Goal: Task Accomplishment & Management: Use online tool/utility

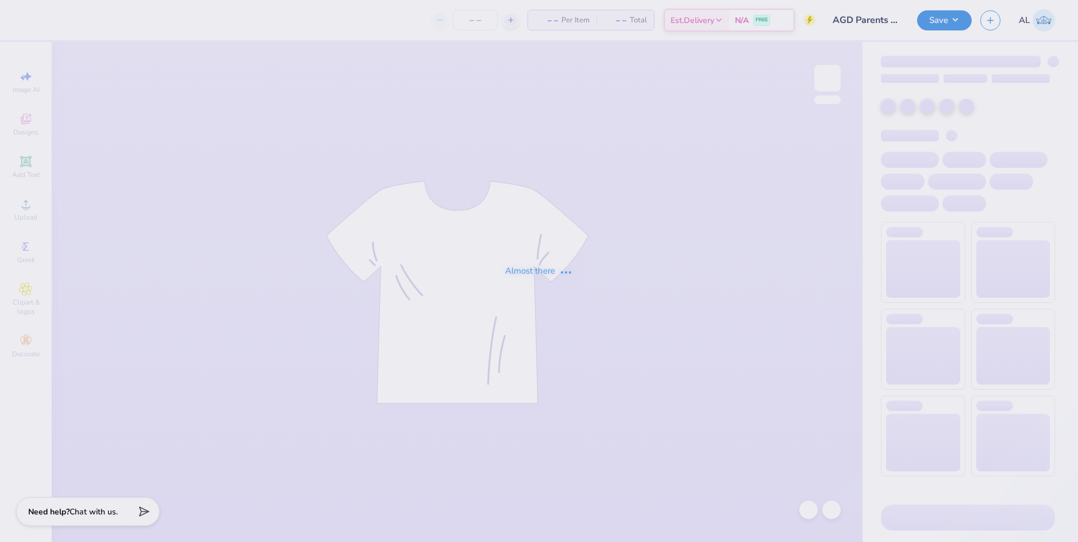
type input "50"
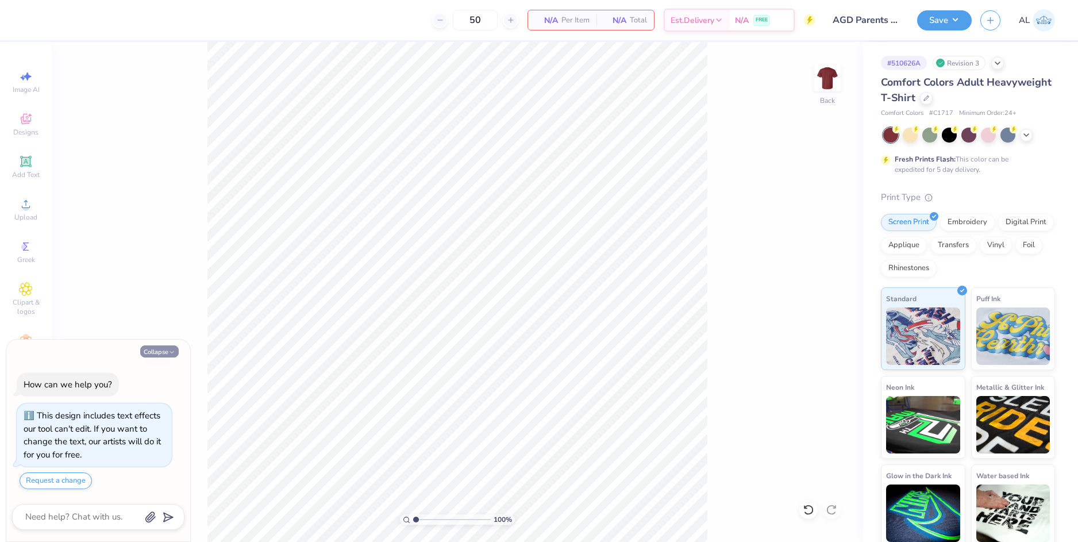
click at [174, 349] on icon "button" at bounding box center [171, 352] width 7 height 7
type textarea "x"
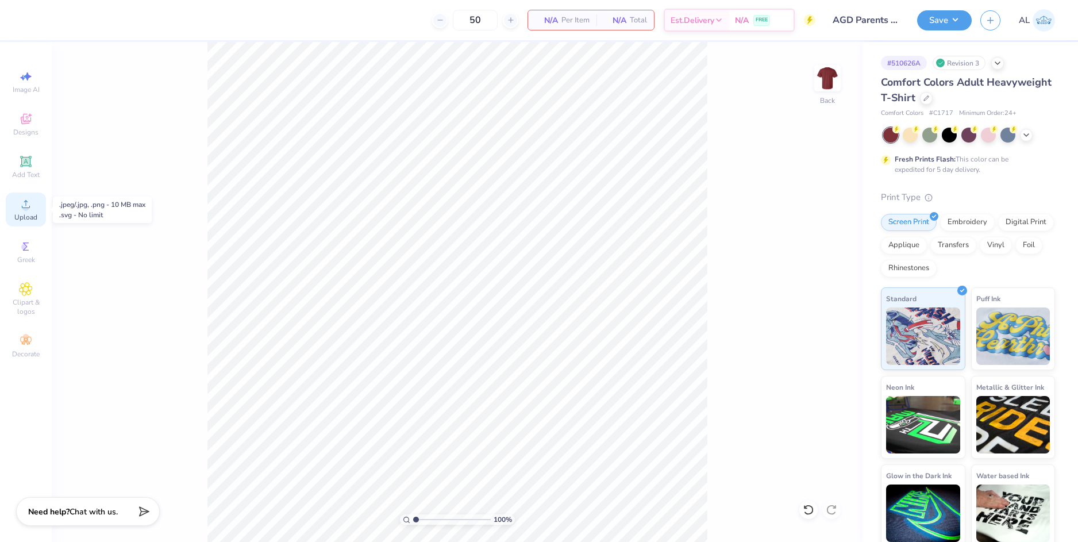
click at [22, 203] on icon at bounding box center [26, 204] width 14 height 14
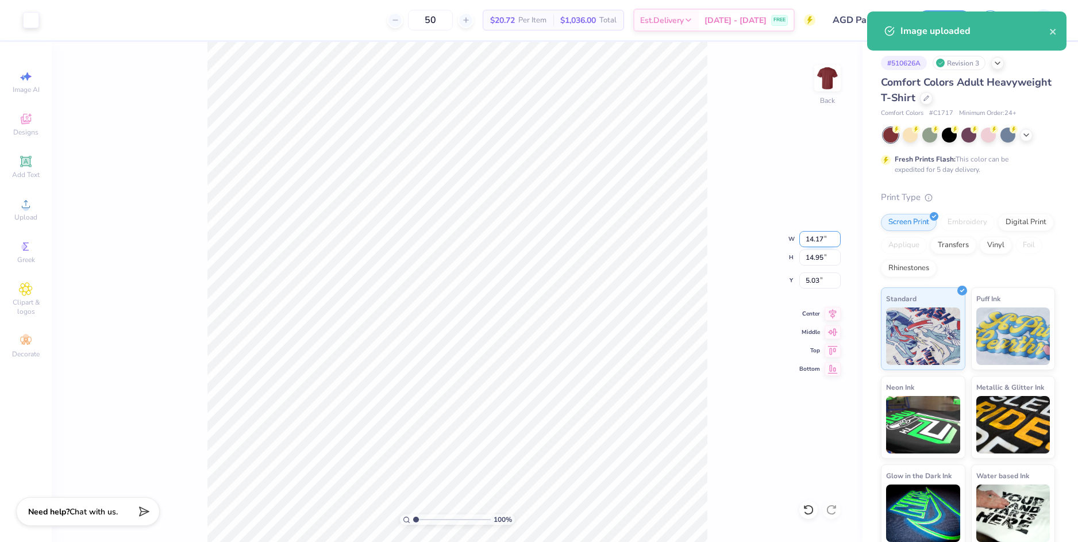
click at [807, 236] on input "14.17" at bounding box center [819, 239] width 41 height 16
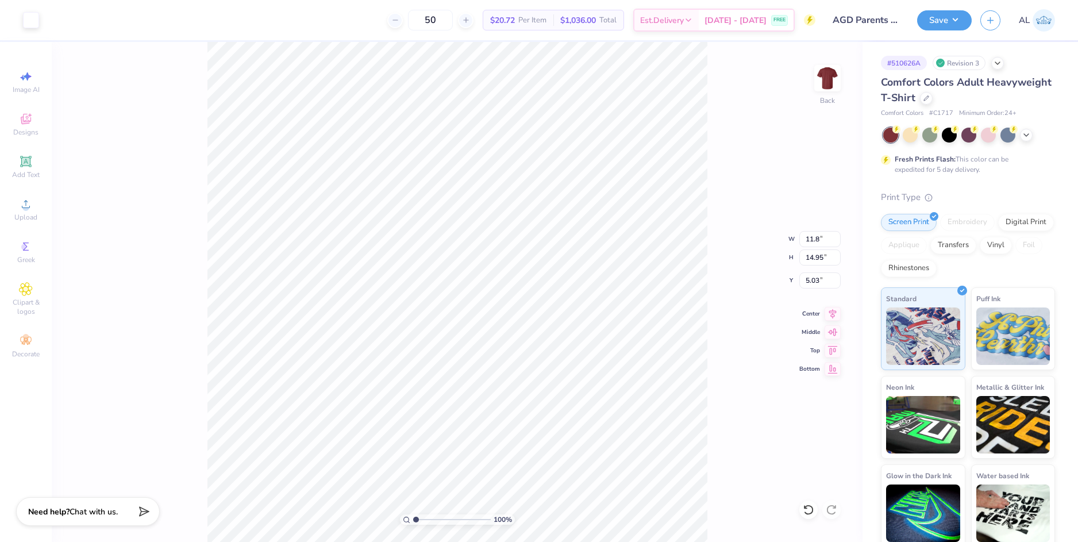
click at [809, 271] on div "100 % Back W 11.8 11.8 " H 14.95 14.95 " Y 5.03 5.03 " Center Middle Top Bottom" at bounding box center [457, 292] width 811 height 500
click at [812, 275] on div "100 % Back W 11.8 H 14.95 Y 5.03 Center Middle Top Bottom" at bounding box center [457, 292] width 811 height 500
click at [814, 279] on div "100 % Back W 11.8 H 14.95 Y 5.03 Center Middle Top Bottom" at bounding box center [457, 292] width 811 height 500
type input "11.80"
type input "12.45"
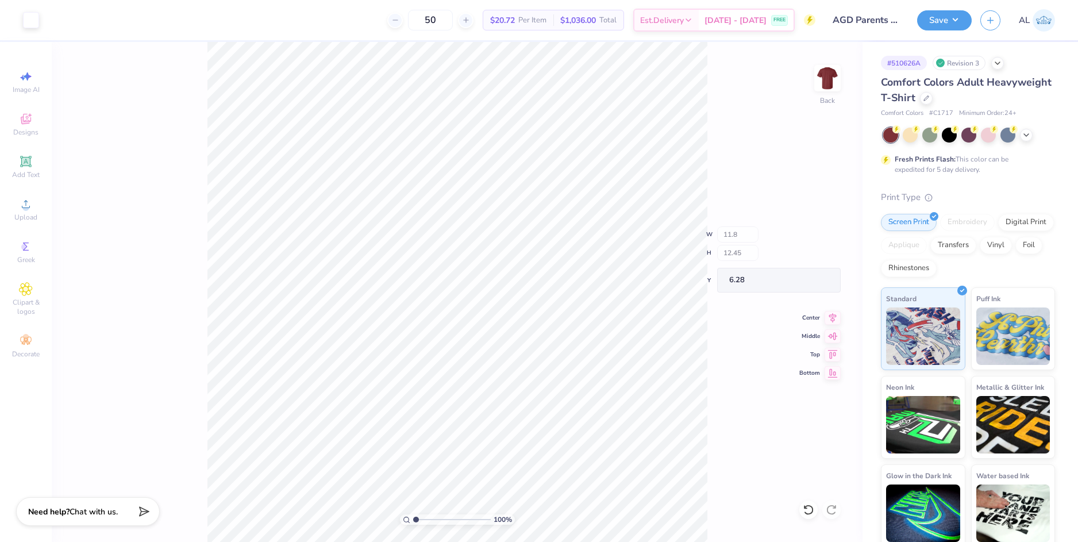
type input "6.28"
click at [811, 279] on input "6.28" at bounding box center [819, 280] width 41 height 16
click at [815, 259] on input "12.45" at bounding box center [819, 257] width 41 height 16
type input "3.00"
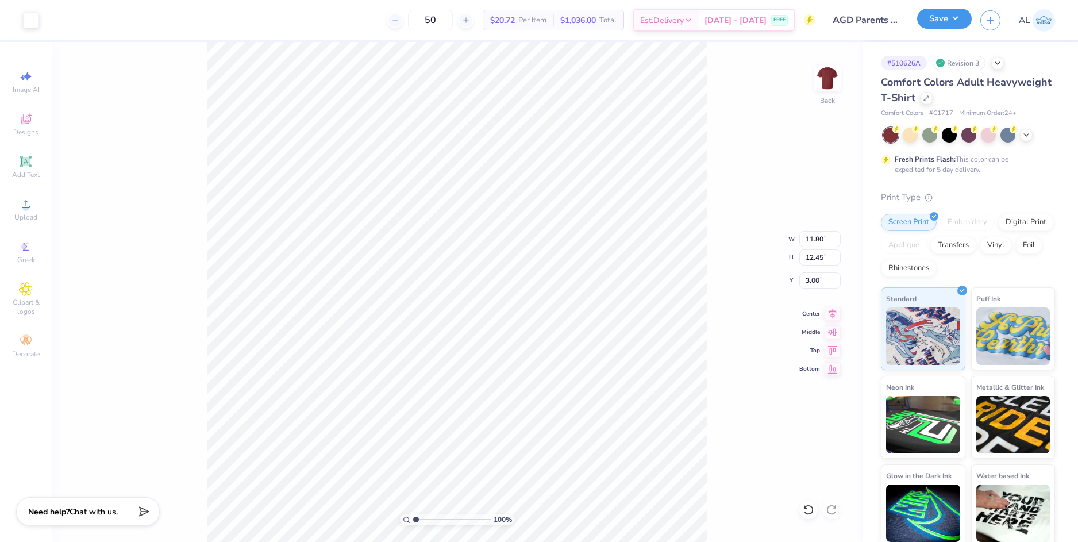
click at [947, 22] on button "Save" at bounding box center [944, 19] width 55 height 20
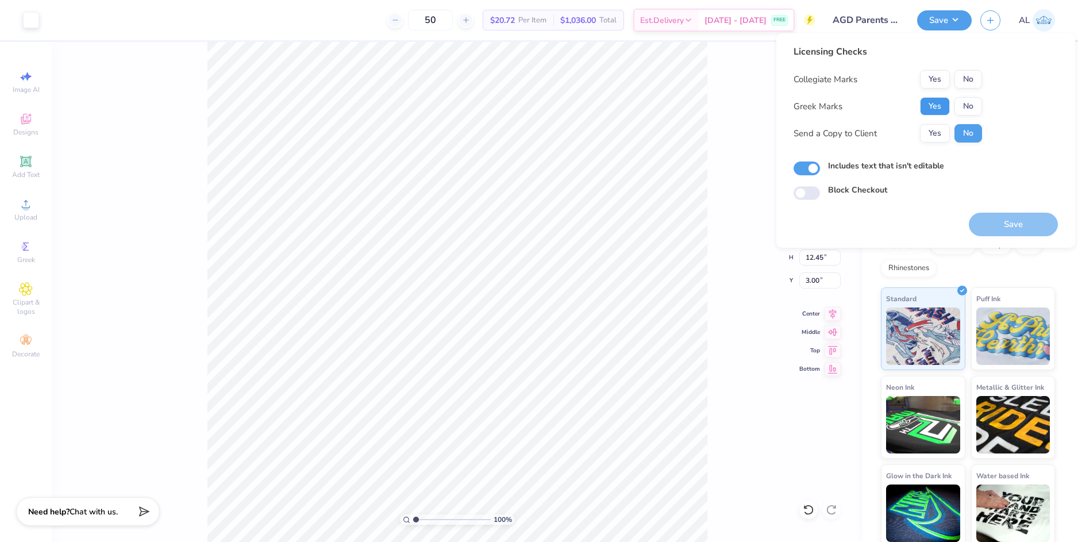
click at [927, 111] on button "Yes" at bounding box center [935, 106] width 30 height 18
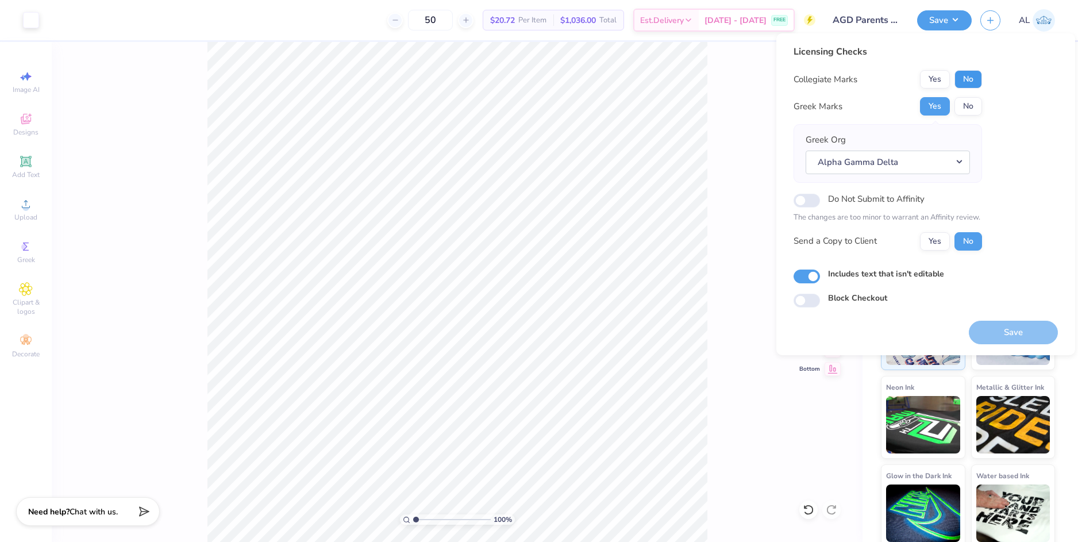
click at [966, 82] on button "No" at bounding box center [968, 79] width 28 height 18
click at [939, 241] on button "Yes" at bounding box center [935, 241] width 30 height 18
click at [1015, 332] on button "Save" at bounding box center [1013, 333] width 89 height 24
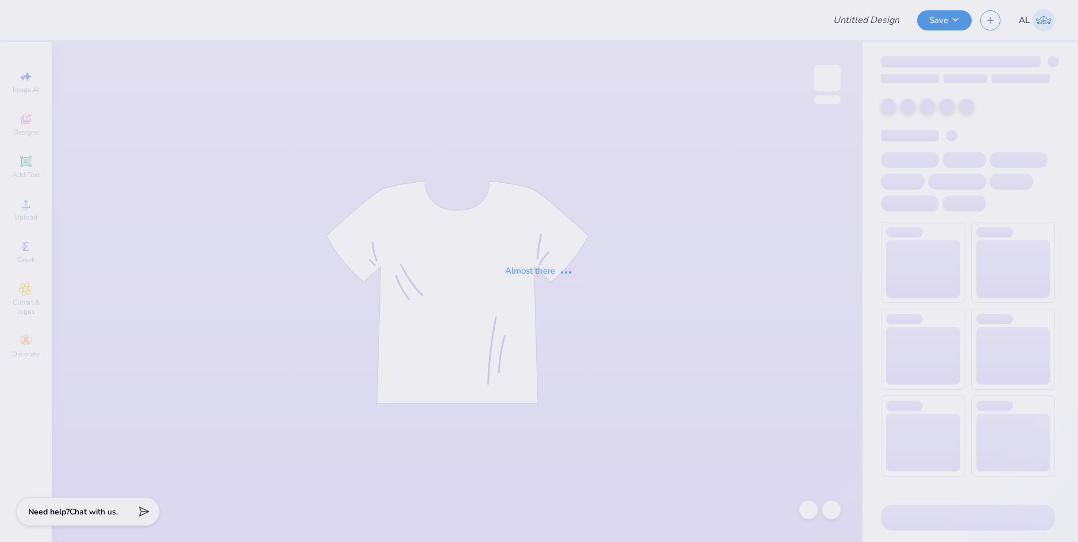
type input "pi phi dads day"
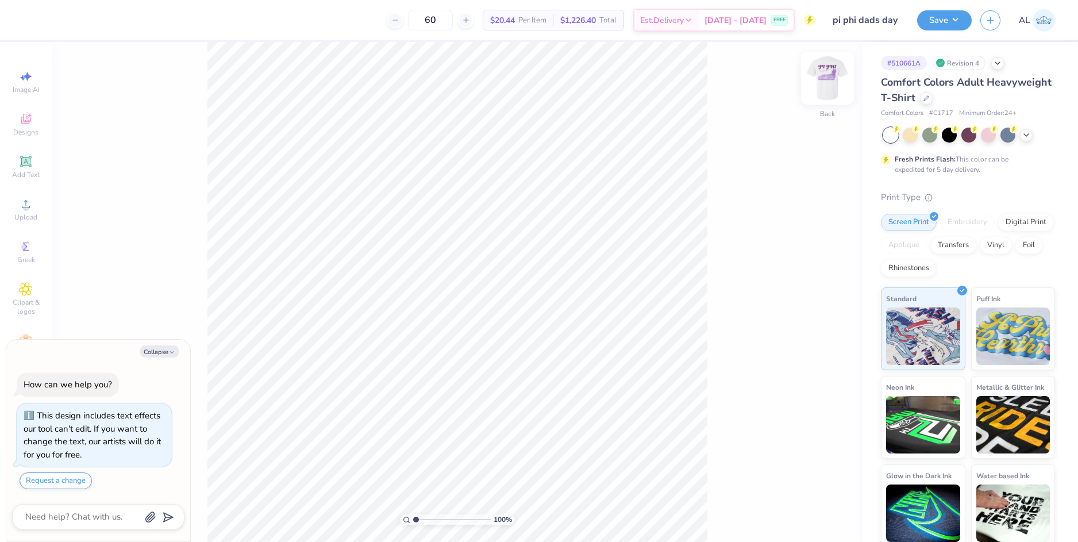
click at [827, 75] on img at bounding box center [827, 78] width 46 height 46
type textarea "x"
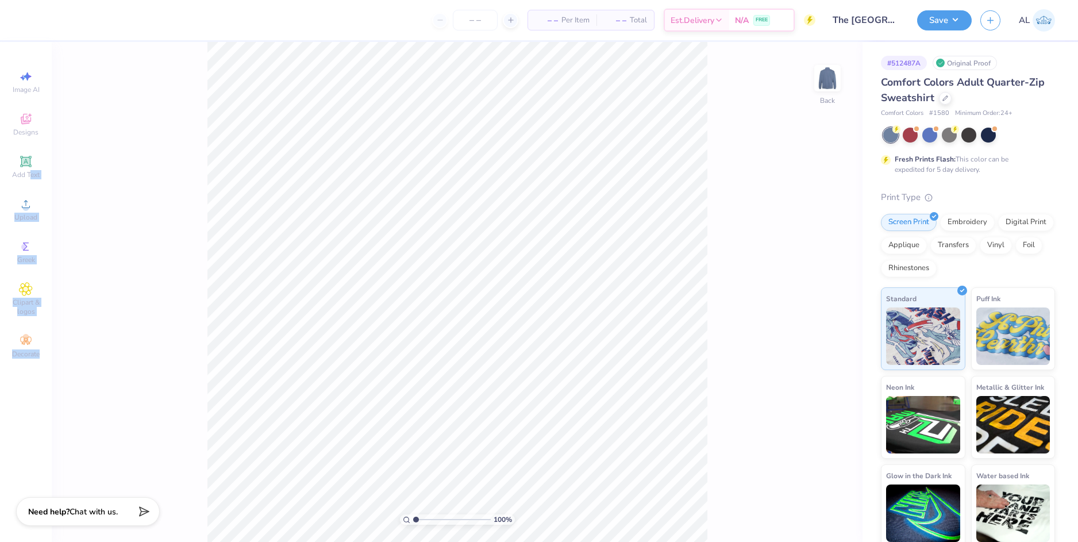
drag, startPoint x: 29, startPoint y: 169, endPoint x: 90, endPoint y: 233, distance: 87.8
click at [90, 233] on div "– – Per Item – – Total Est. Delivery N/A FREE Design Title The University of Te…" at bounding box center [539, 271] width 1078 height 542
click at [186, 209] on div "100 % Back" at bounding box center [457, 292] width 811 height 500
click at [30, 118] on icon at bounding box center [26, 119] width 14 height 14
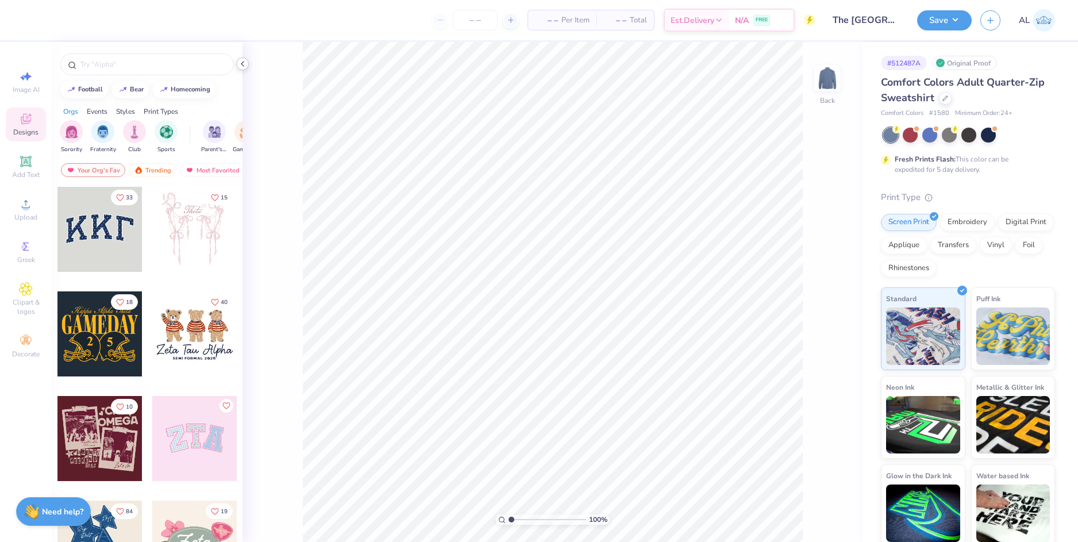
click at [245, 65] on icon at bounding box center [242, 63] width 9 height 9
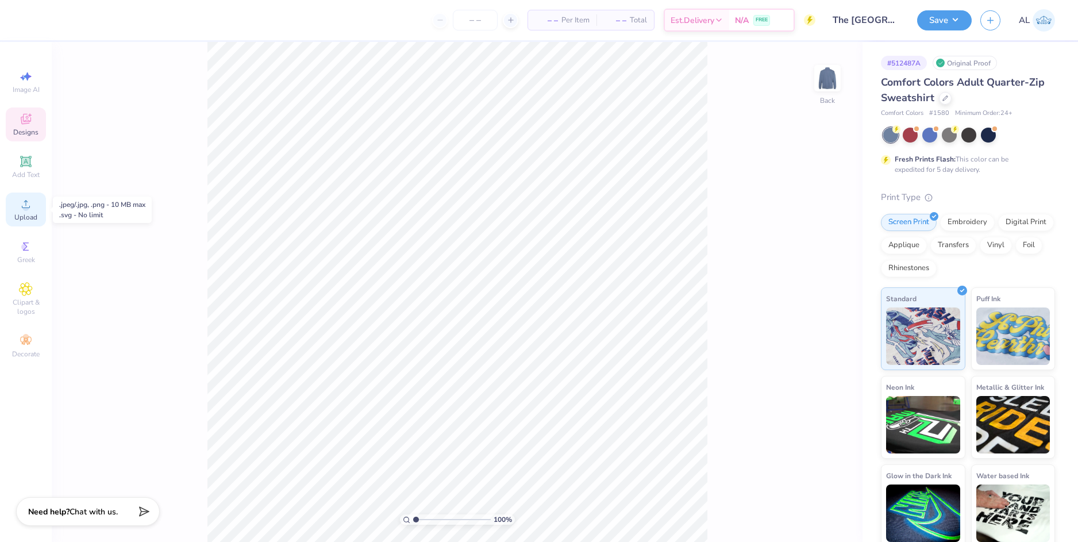
click at [30, 216] on span "Upload" at bounding box center [25, 217] width 23 height 9
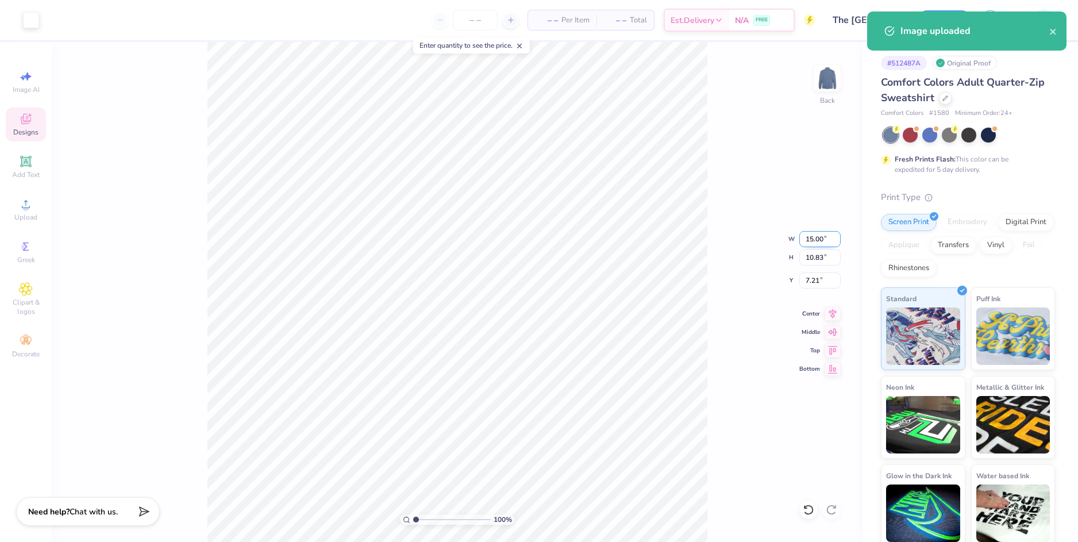
click at [811, 237] on input "15.00" at bounding box center [819, 239] width 41 height 16
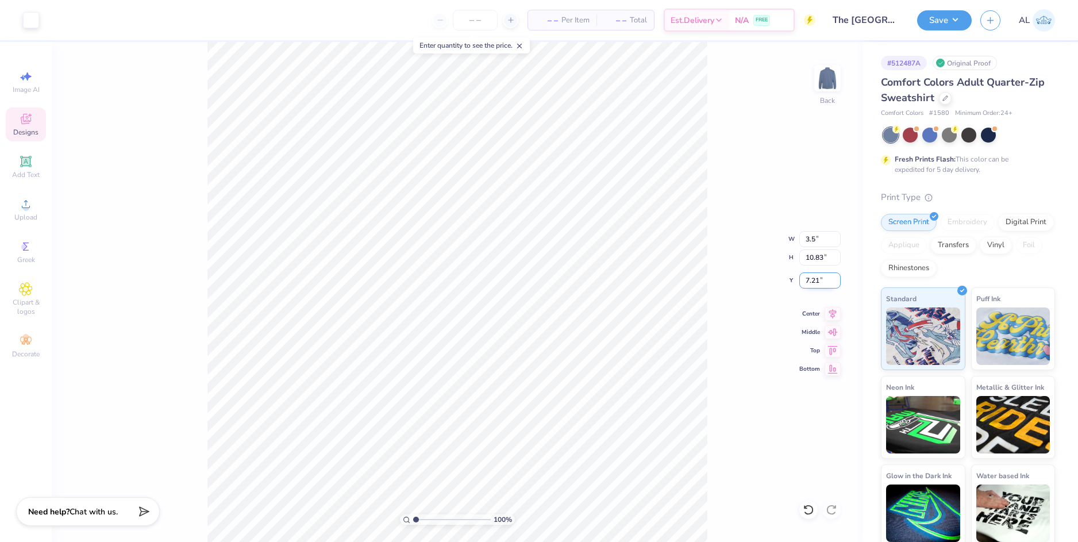
click at [810, 286] on input "7.21" at bounding box center [819, 280] width 41 height 16
type input "3.50"
type input "2.53"
click at [810, 282] on input "11.36" at bounding box center [819, 280] width 41 height 16
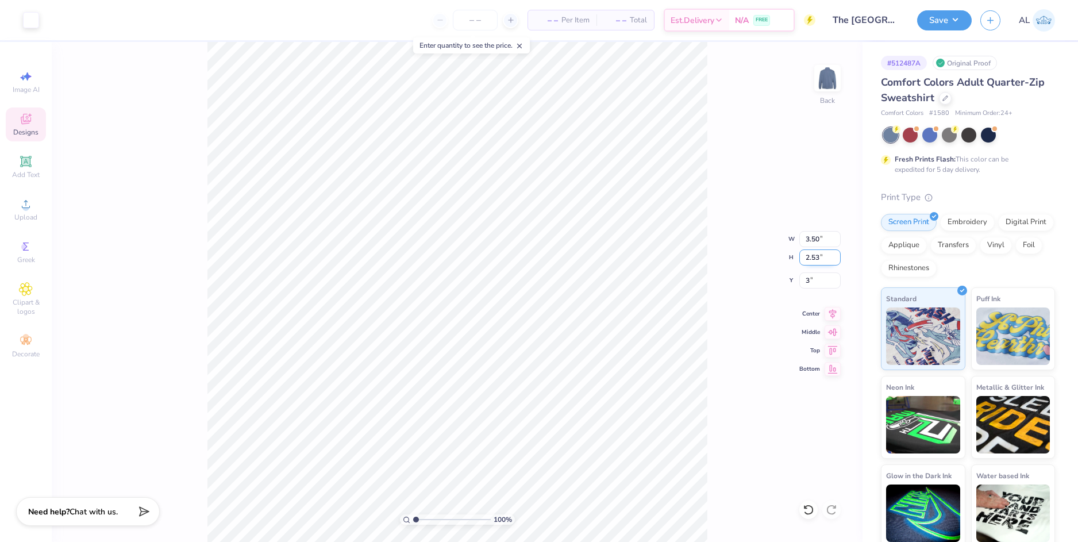
click at [813, 259] on input "2.53" at bounding box center [819, 257] width 41 height 16
type input "3.00"
click at [26, 201] on icon at bounding box center [26, 204] width 8 height 8
click at [34, 199] on div "Upload" at bounding box center [26, 209] width 40 height 34
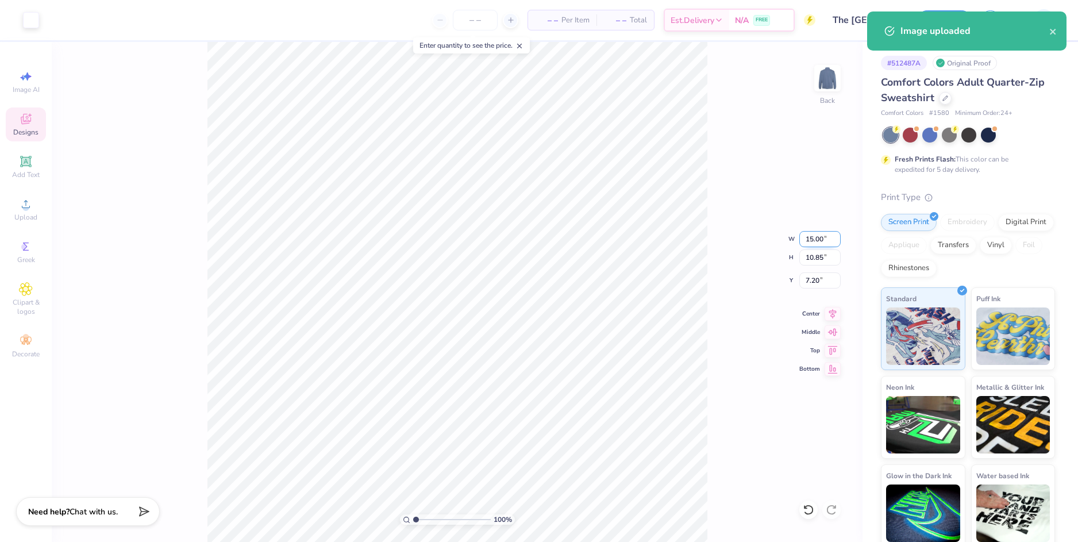
click at [809, 237] on input "15.00" at bounding box center [819, 239] width 41 height 16
type input "3.50"
type input "2.53"
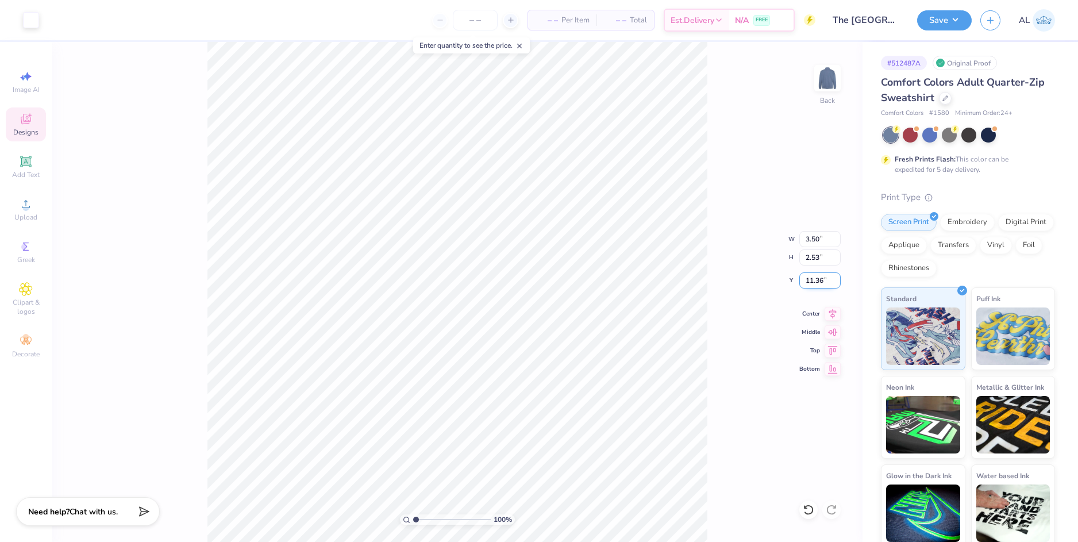
click at [812, 283] on input "11.36" at bounding box center [819, 280] width 41 height 16
click at [810, 260] on input "2.53" at bounding box center [819, 257] width 41 height 16
type input "3.00"
click at [936, 20] on button "Save" at bounding box center [944, 19] width 55 height 20
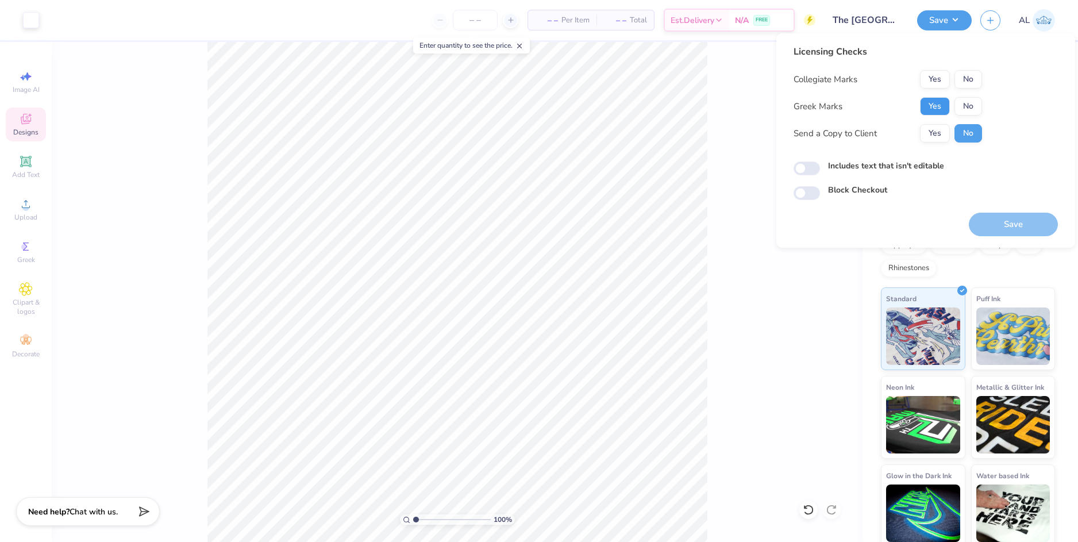
click at [931, 104] on button "Yes" at bounding box center [935, 106] width 30 height 18
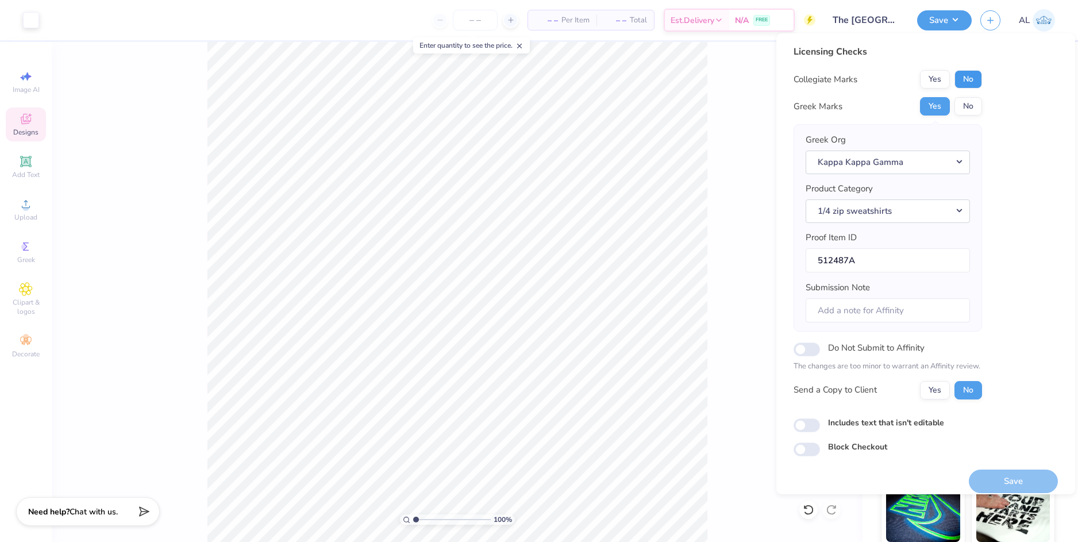
click at [976, 80] on button "No" at bounding box center [968, 79] width 28 height 18
click at [935, 391] on button "Yes" at bounding box center [935, 390] width 30 height 18
click at [993, 474] on button "Save" at bounding box center [1013, 481] width 89 height 24
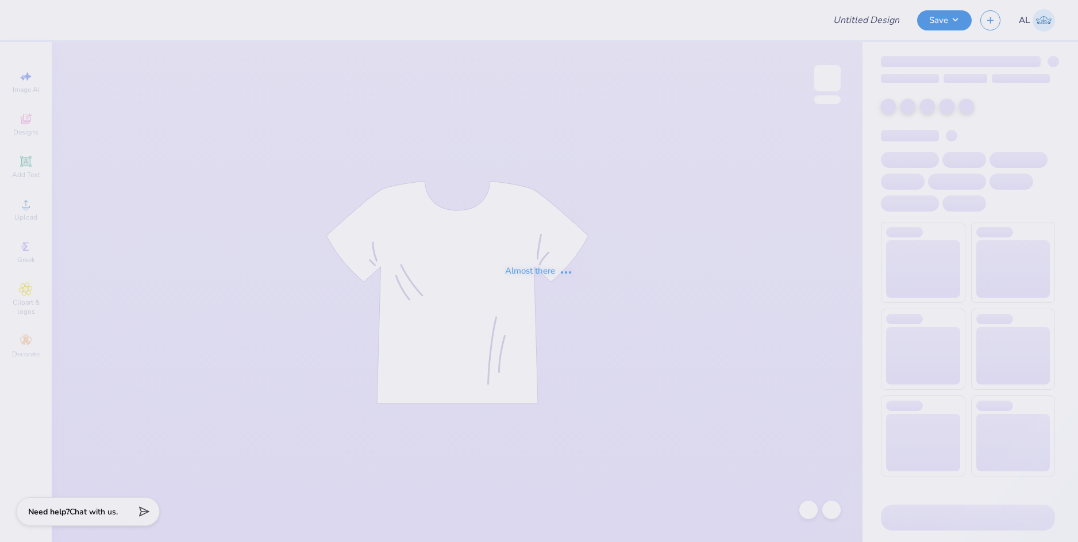
type input "Alpha Phi house shirts 2"
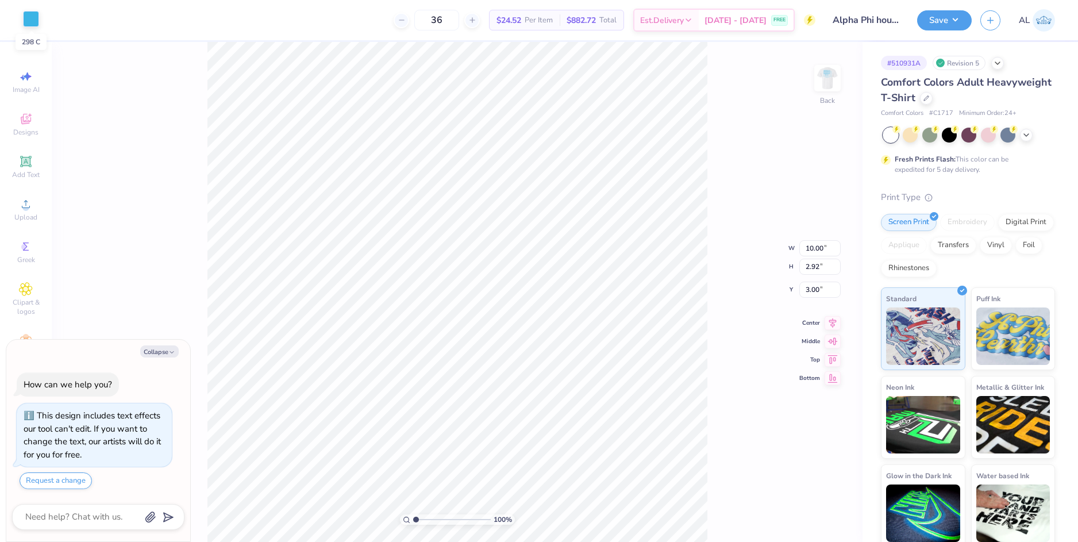
click at [34, 17] on div at bounding box center [31, 19] width 16 height 16
type textarea "x"
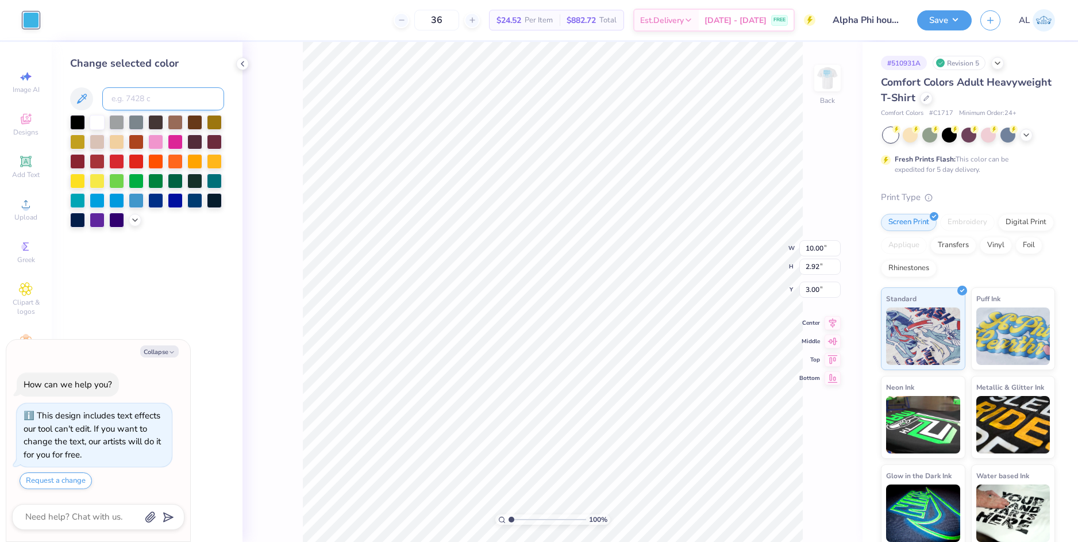
click at [155, 103] on input at bounding box center [163, 98] width 122 height 23
type input "283"
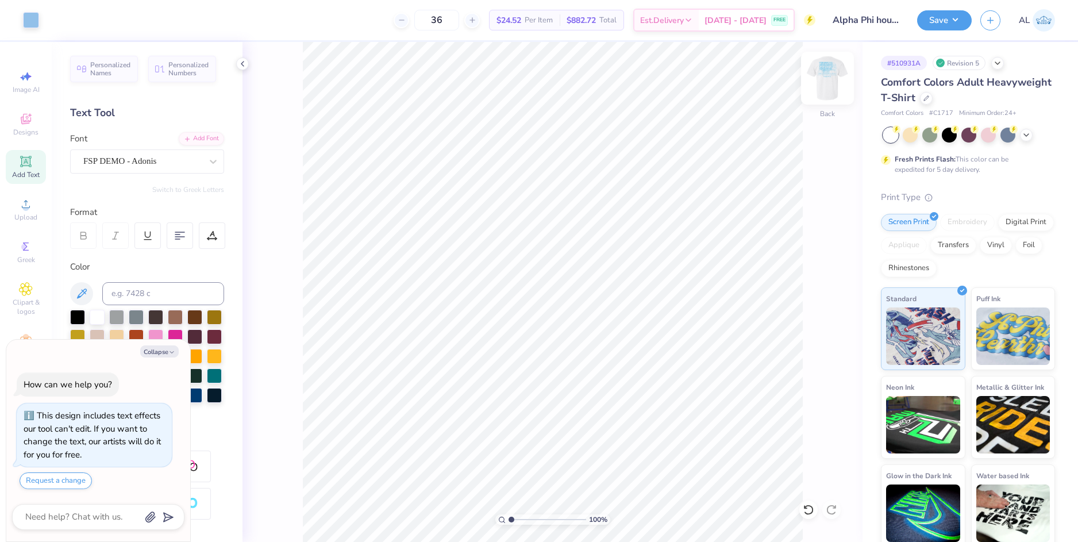
click at [824, 77] on img at bounding box center [827, 78] width 46 height 46
click at [33, 18] on div at bounding box center [31, 19] width 16 height 16
type textarea "x"
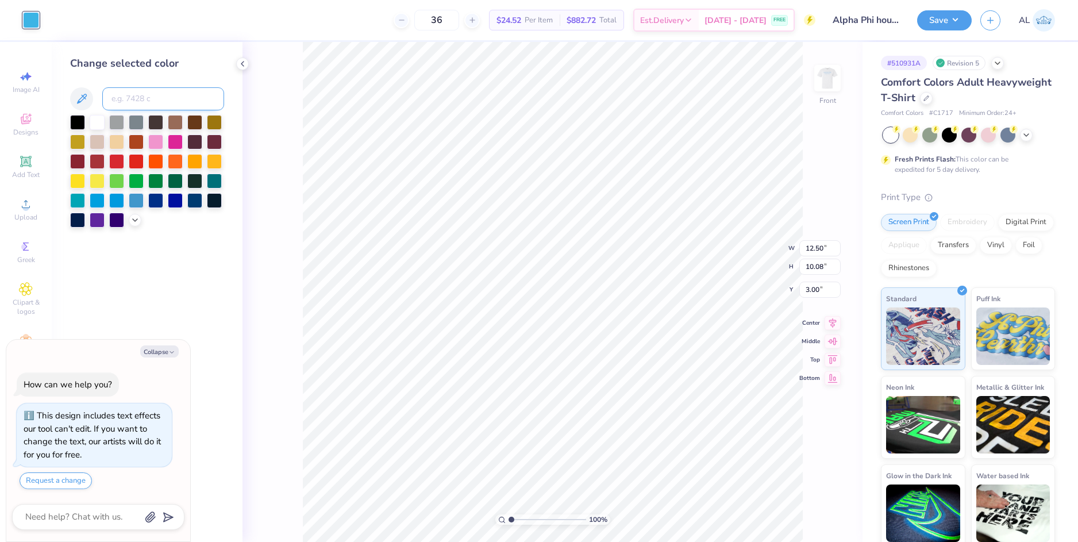
click at [137, 98] on input at bounding box center [163, 98] width 122 height 23
type input "283"
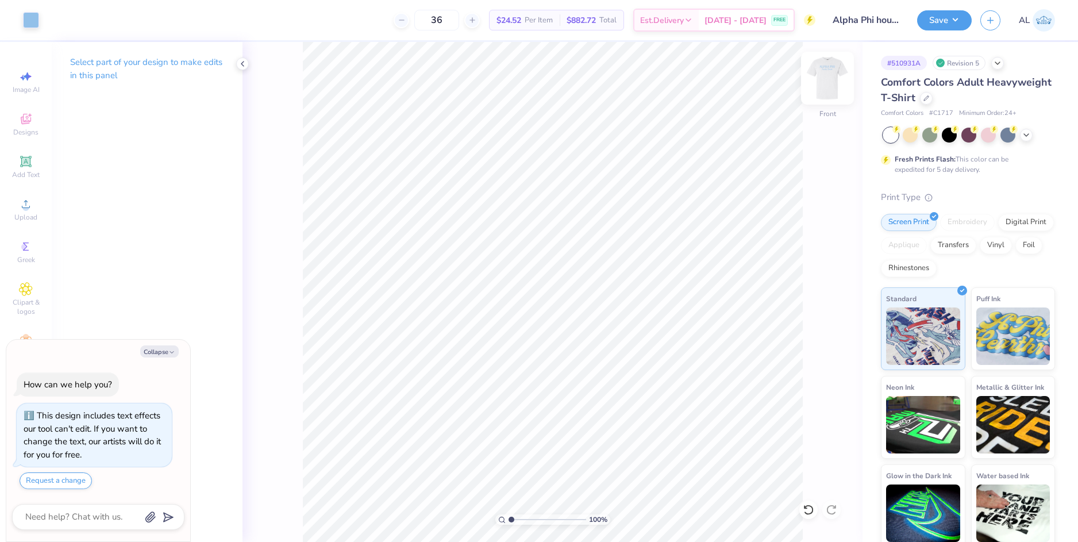
click at [826, 77] on img at bounding box center [827, 78] width 46 height 46
click at [159, 348] on button "Collapse" at bounding box center [159, 351] width 38 height 12
type textarea "x"
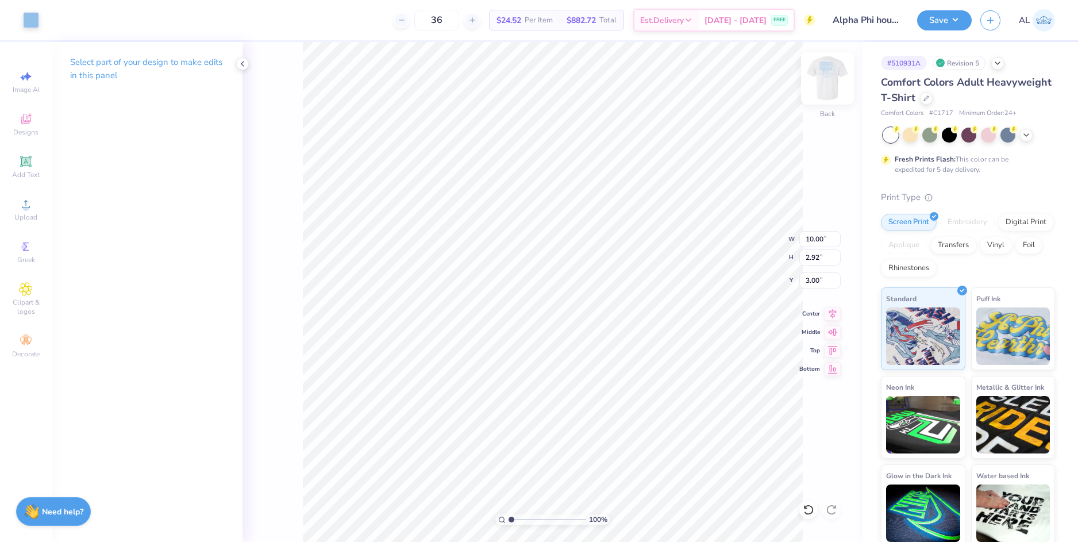
click at [830, 86] on img at bounding box center [827, 78] width 46 height 46
click at [836, 85] on img at bounding box center [827, 78] width 46 height 46
click at [830, 89] on img at bounding box center [827, 78] width 46 height 46
click at [829, 317] on icon at bounding box center [832, 312] width 16 height 14
click at [931, 25] on button "Save" at bounding box center [944, 19] width 55 height 20
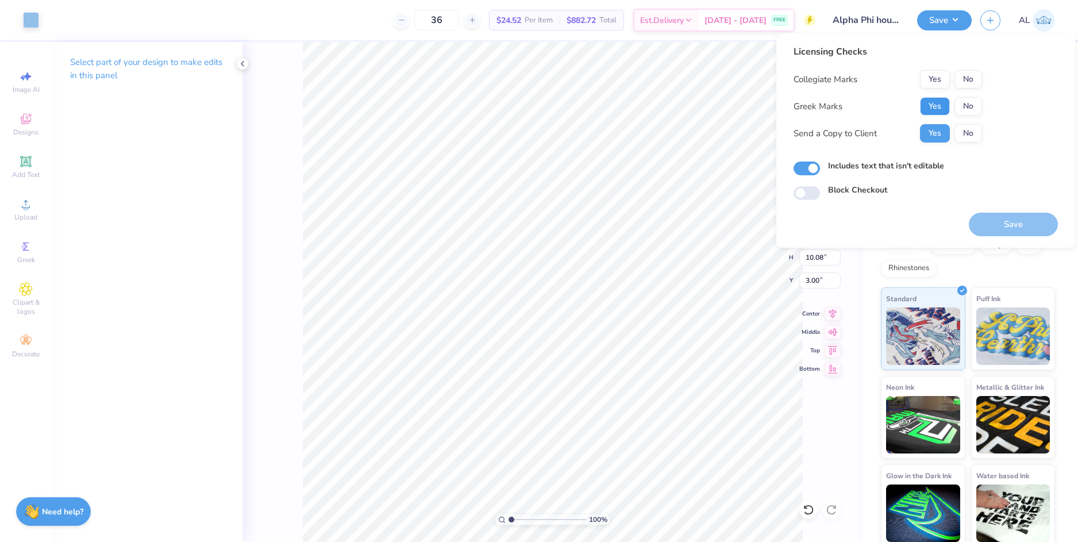
click at [925, 106] on button "Yes" at bounding box center [935, 106] width 30 height 18
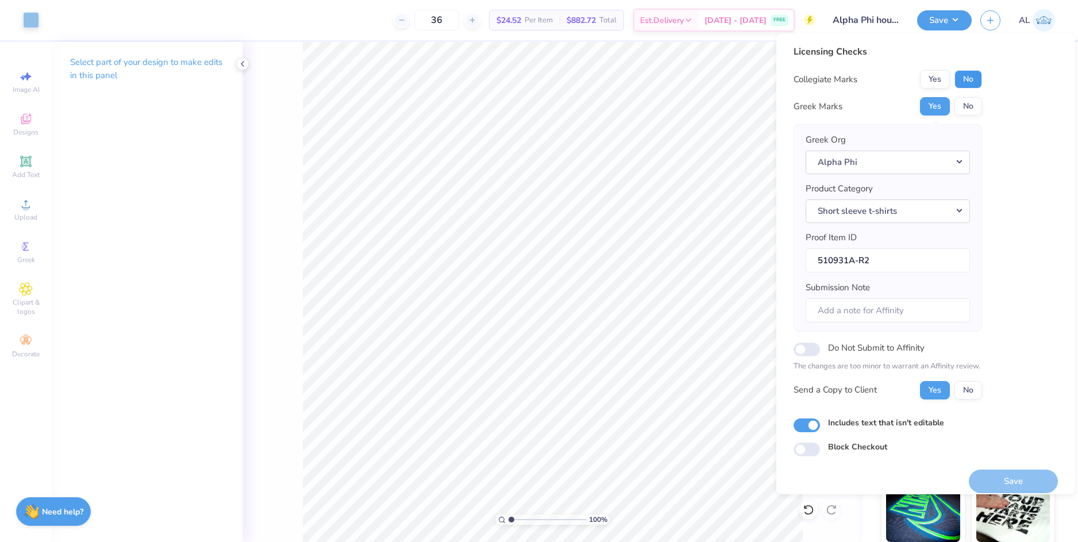
click at [973, 78] on button "No" at bounding box center [968, 79] width 28 height 18
click at [1004, 483] on button "Save" at bounding box center [1013, 481] width 89 height 24
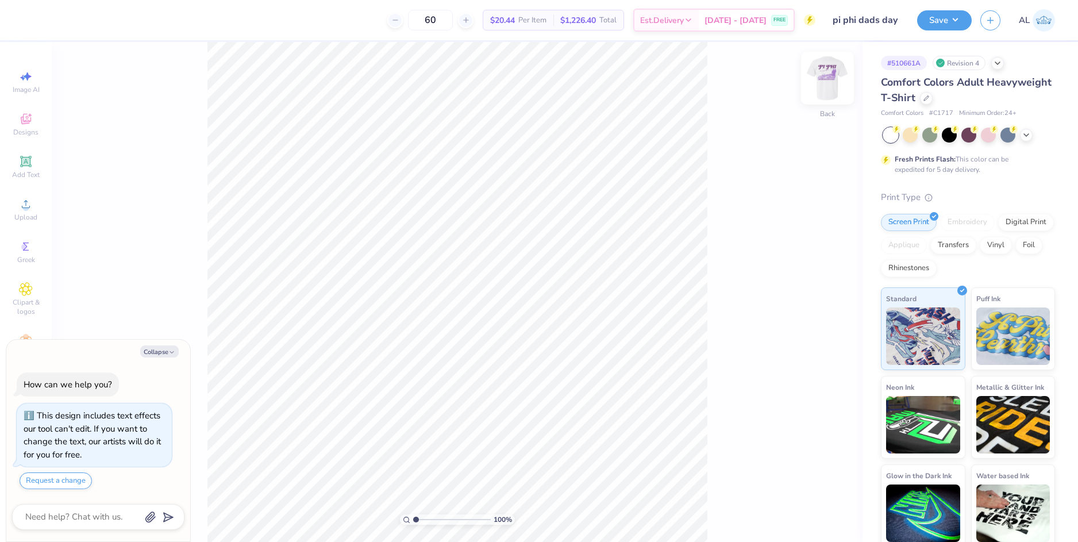
click at [830, 77] on img at bounding box center [827, 78] width 46 height 46
click at [830, 77] on img at bounding box center [827, 78] width 23 height 23
click at [23, 209] on circle at bounding box center [25, 208] width 6 height 6
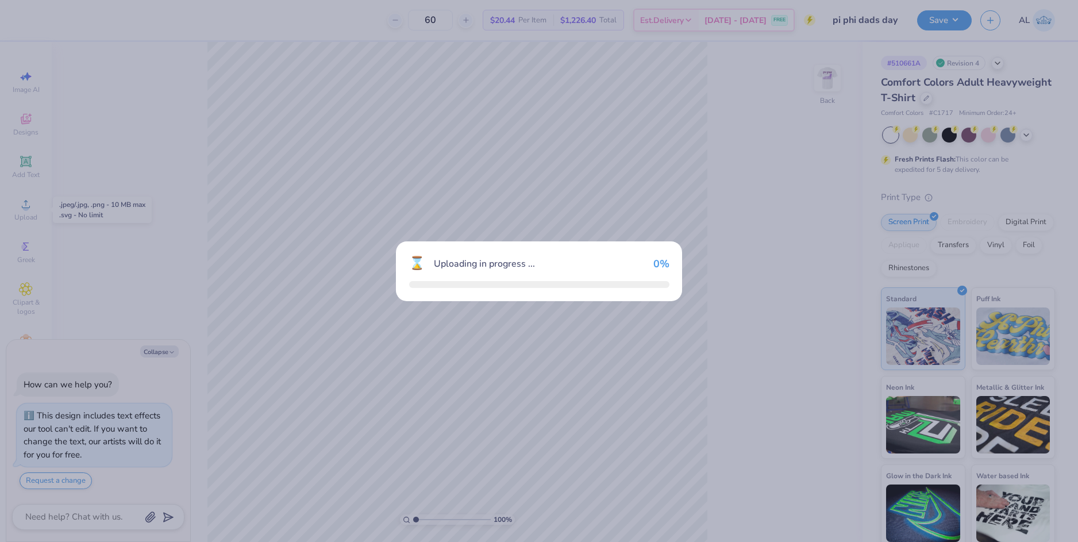
type textarea "x"
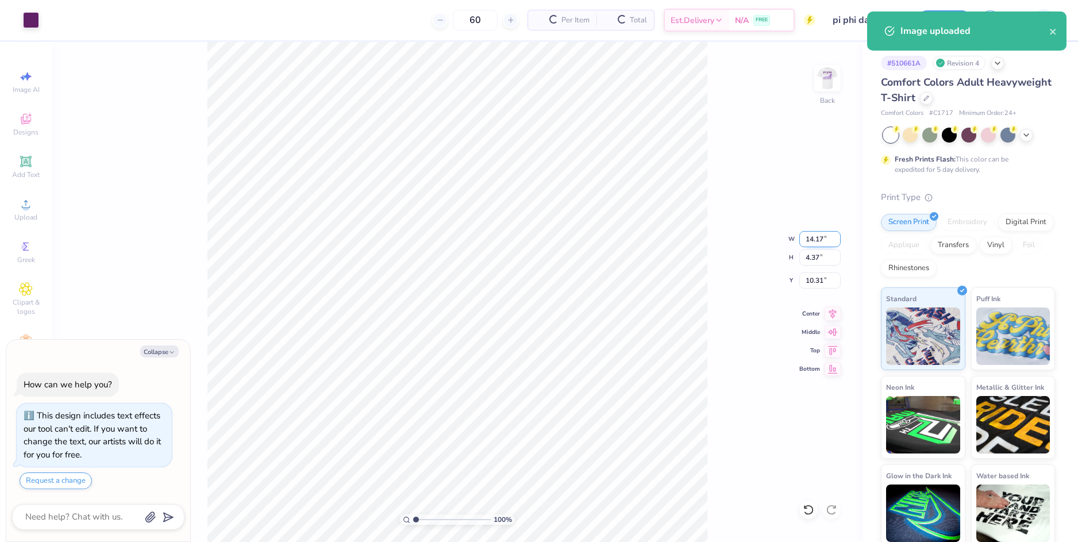
click at [812, 237] on input "14.17" at bounding box center [819, 239] width 41 height 16
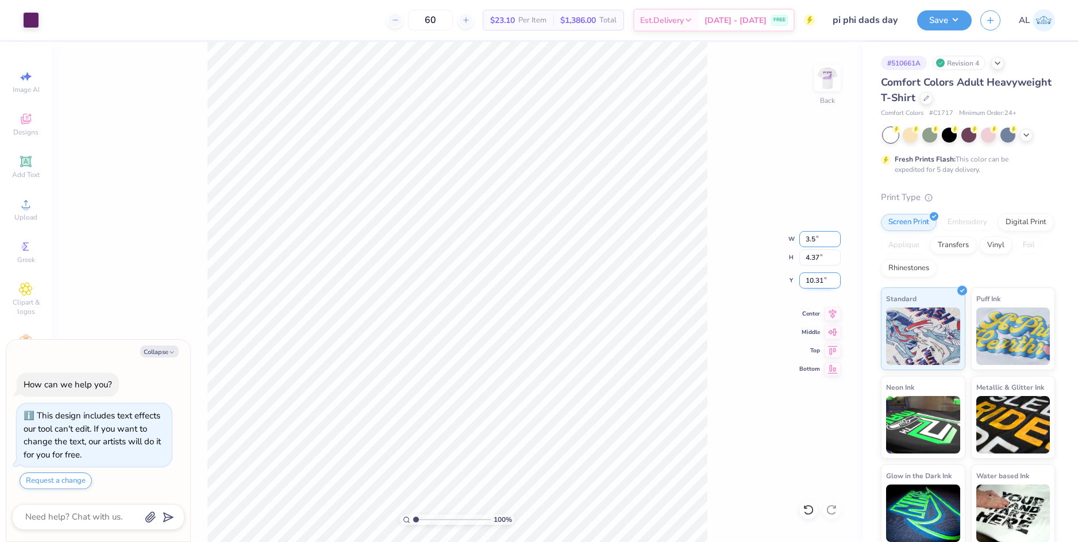
type input "3.5"
type textarea "x"
type input "3.50"
type input "1.08"
click at [808, 279] on input "11.96" at bounding box center [819, 280] width 41 height 16
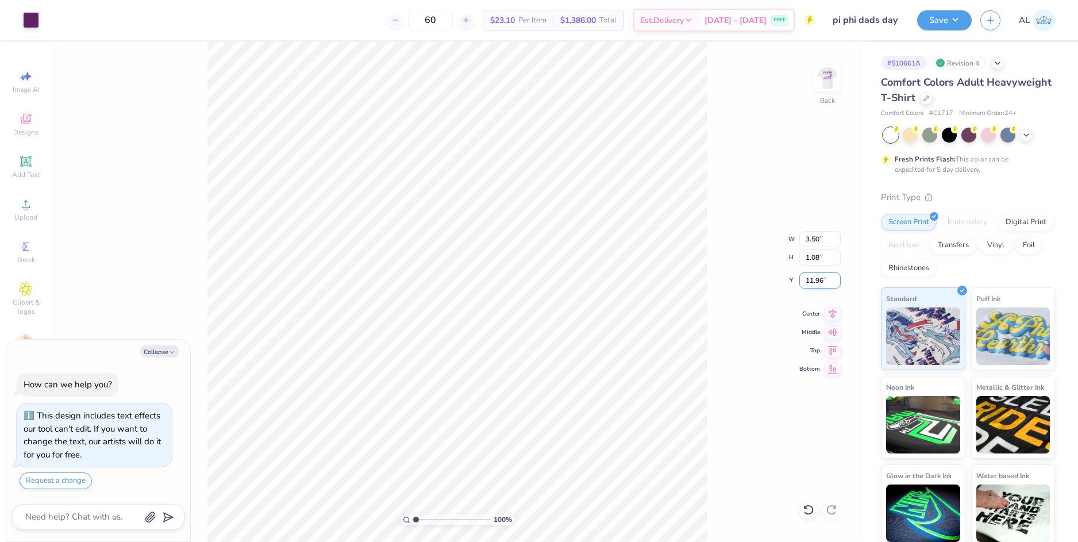
click at [809, 280] on input "11.96" at bounding box center [819, 280] width 41 height 16
type input "3"
type textarea "x"
type input "3.00"
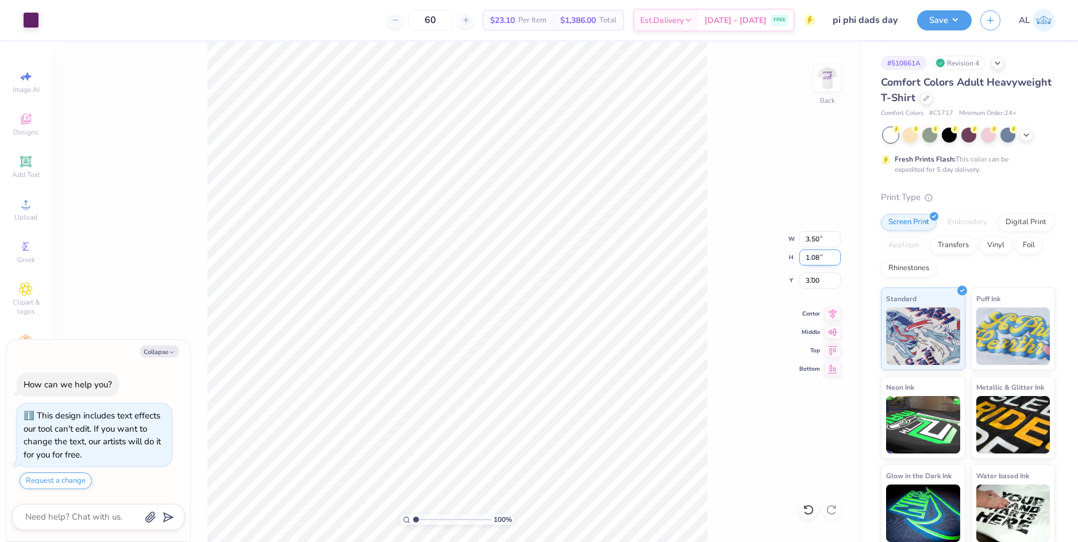
click at [819, 263] on input "1.08" at bounding box center [819, 257] width 41 height 16
click at [828, 81] on img at bounding box center [827, 78] width 46 height 46
type textarea "x"
click at [812, 287] on input "5.06" at bounding box center [819, 290] width 41 height 16
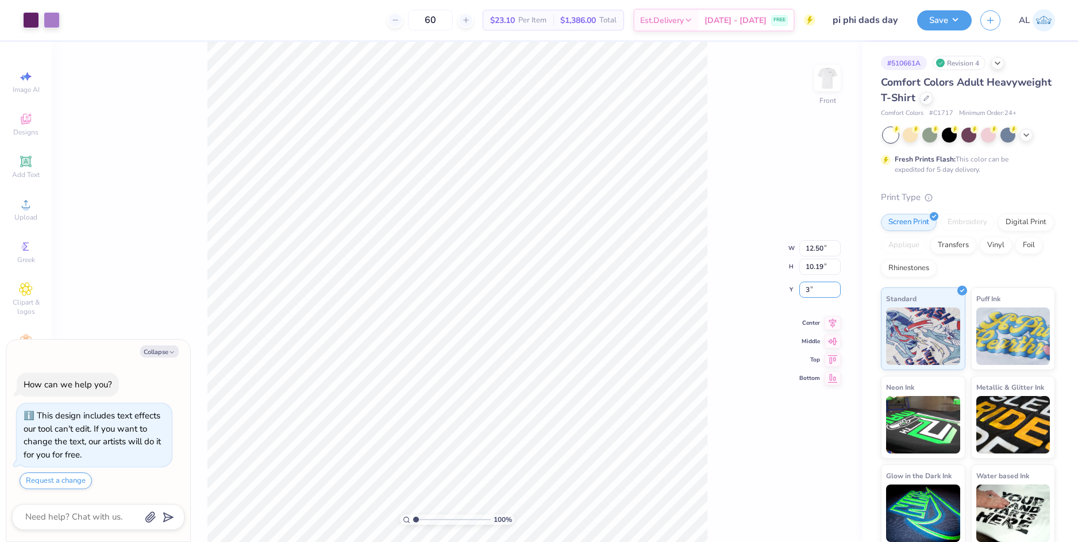
type input "3"
click at [812, 248] on div "100 % Front W 12.50 12.50 " H 10.19 10.19 " Y 3 3 " Center Middle Top Bottom" at bounding box center [457, 292] width 811 height 500
type textarea "x"
type input "3.00"
click at [830, 75] on img at bounding box center [827, 78] width 46 height 46
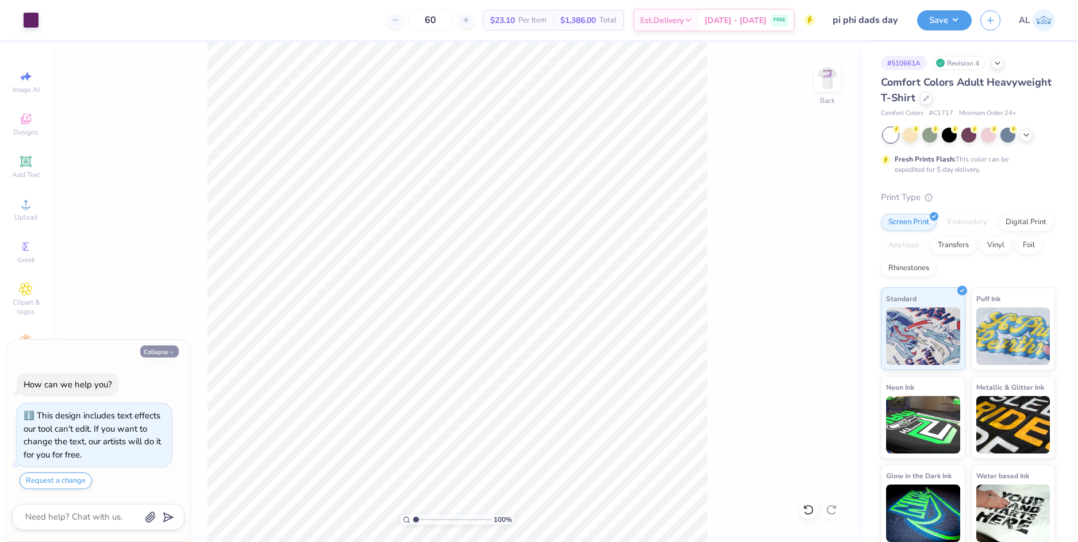
click at [157, 350] on button "Collapse" at bounding box center [159, 351] width 38 height 12
type textarea "x"
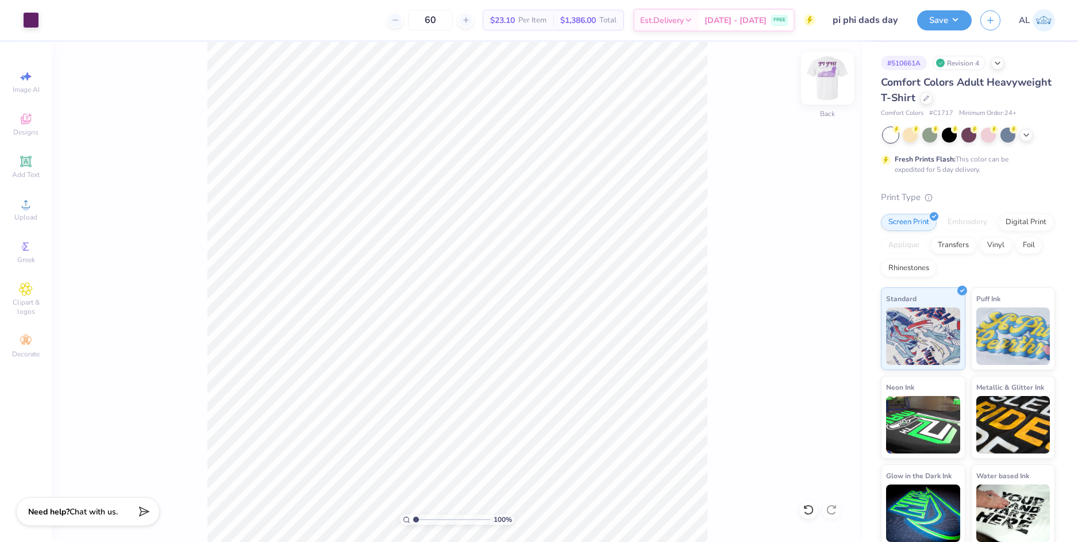
click at [829, 85] on img at bounding box center [827, 78] width 46 height 46
click at [430, 517] on input "range" at bounding box center [452, 519] width 78 height 10
drag, startPoint x: 427, startPoint y: 520, endPoint x: 410, endPoint y: 521, distance: 17.8
type input "1"
click at [413, 521] on input "range" at bounding box center [452, 519] width 78 height 10
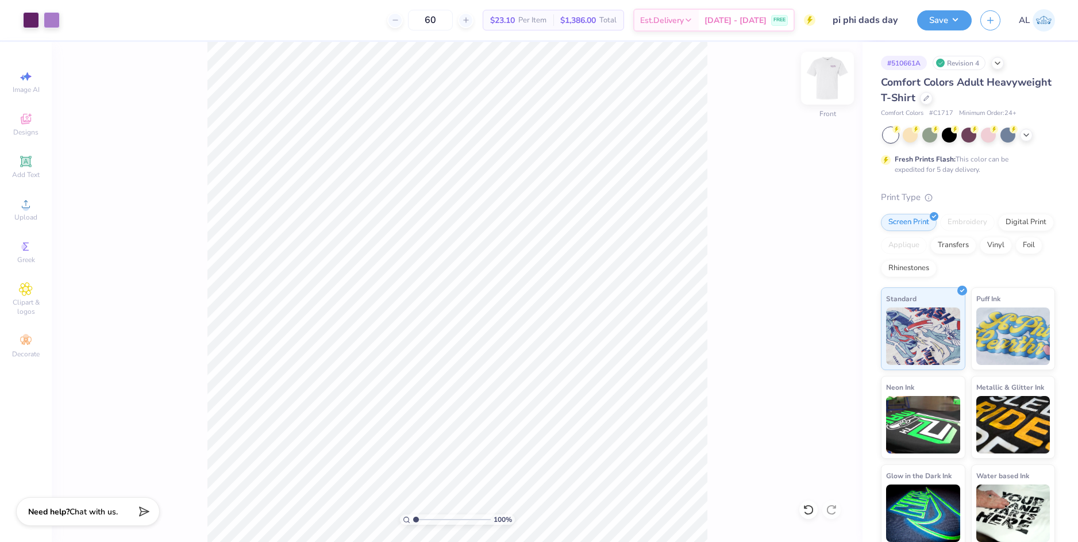
click at [819, 77] on img at bounding box center [827, 78] width 46 height 46
click at [926, 13] on button "Save" at bounding box center [944, 19] width 55 height 20
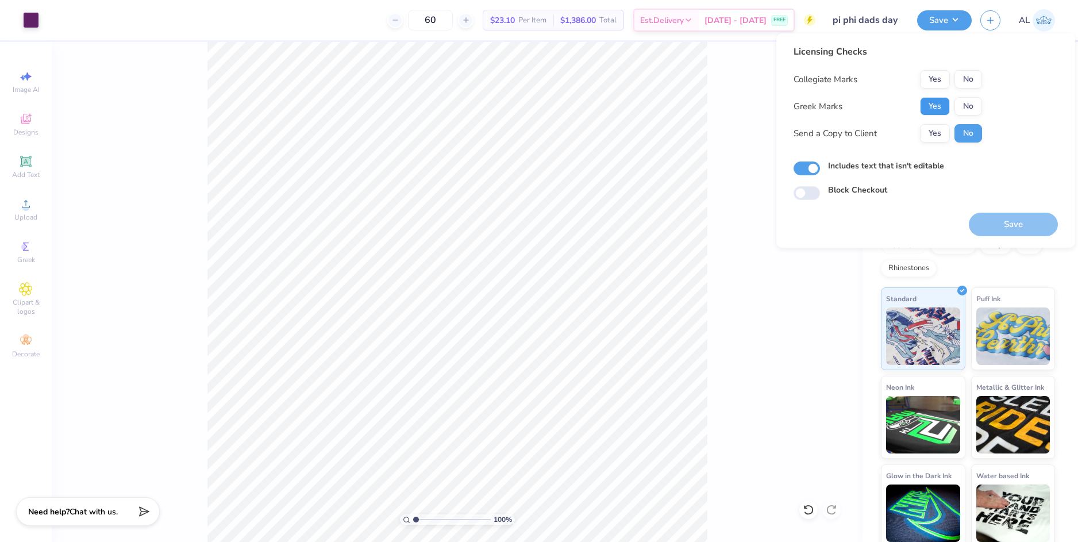
click at [931, 103] on button "Yes" at bounding box center [935, 106] width 30 height 18
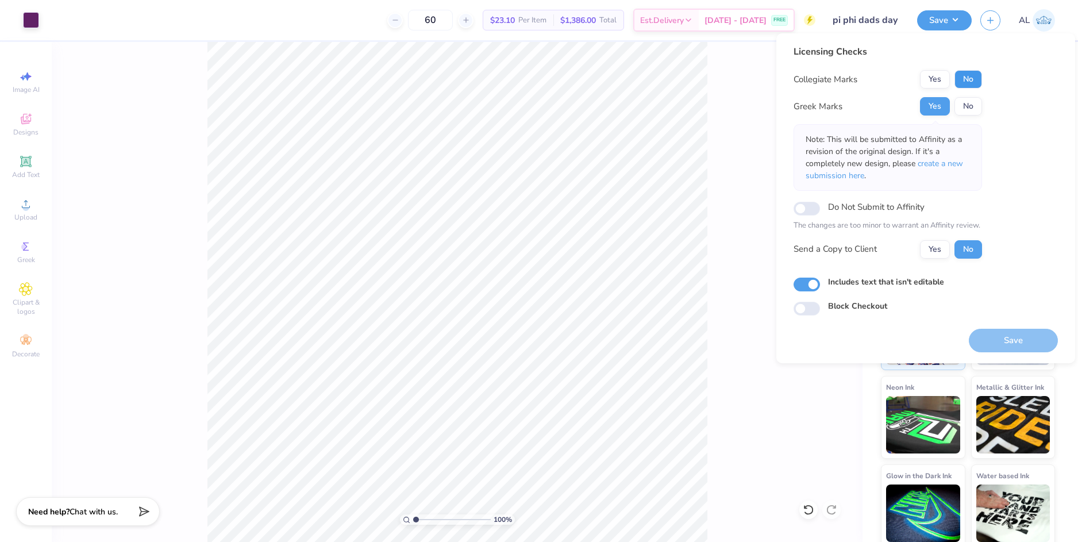
click at [981, 76] on button "No" at bounding box center [968, 79] width 28 height 18
click at [935, 245] on button "Yes" at bounding box center [935, 249] width 30 height 18
click at [1021, 342] on button "Save" at bounding box center [1013, 341] width 89 height 24
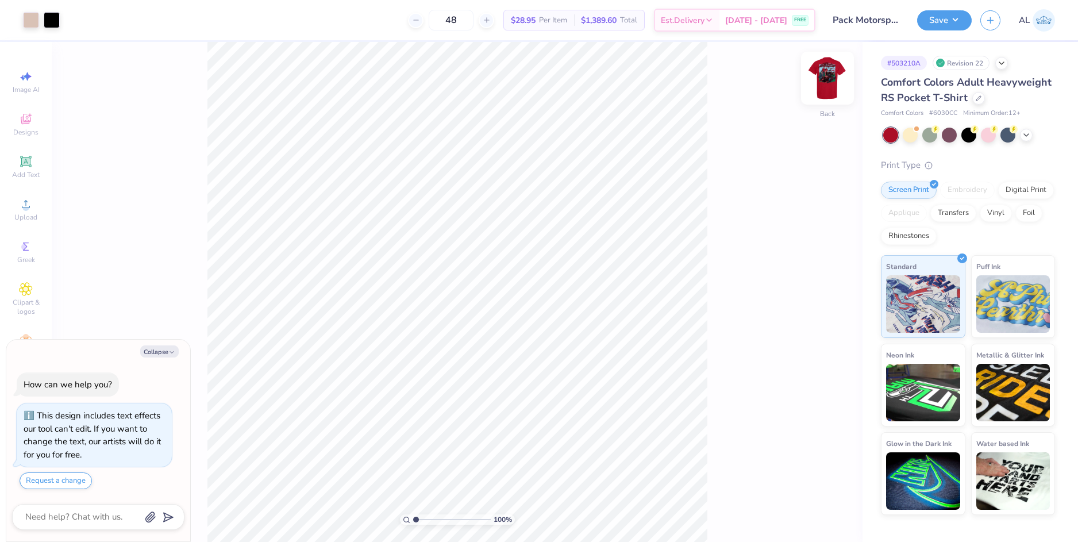
click at [832, 76] on img at bounding box center [827, 78] width 46 height 46
type textarea "x"
type input "2.9"
click at [430, 519] on input "range" at bounding box center [452, 519] width 78 height 10
type textarea "x"
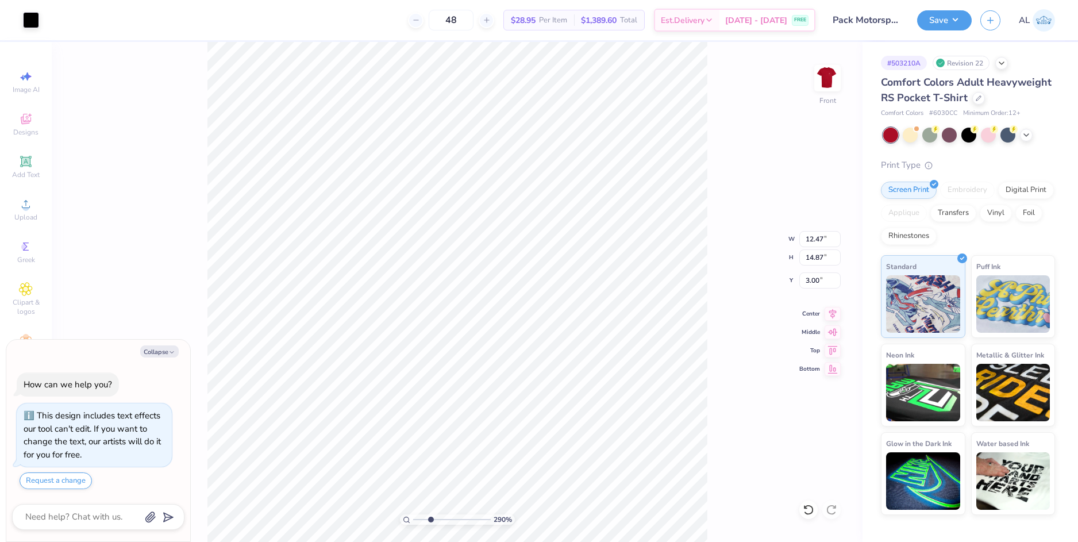
type input "12.47"
type input "14.87"
type textarea "x"
